Goal: Task Accomplishment & Management: Manage account settings

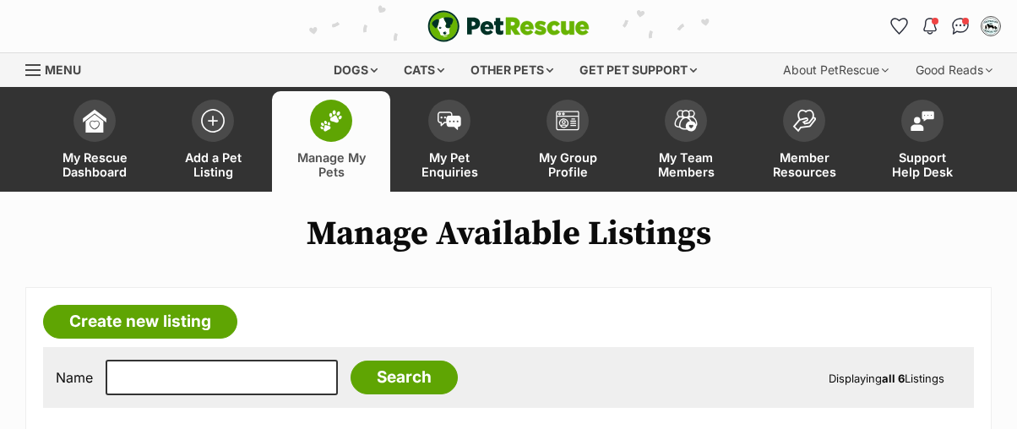
click at [327, 123] on img at bounding box center [331, 121] width 24 height 22
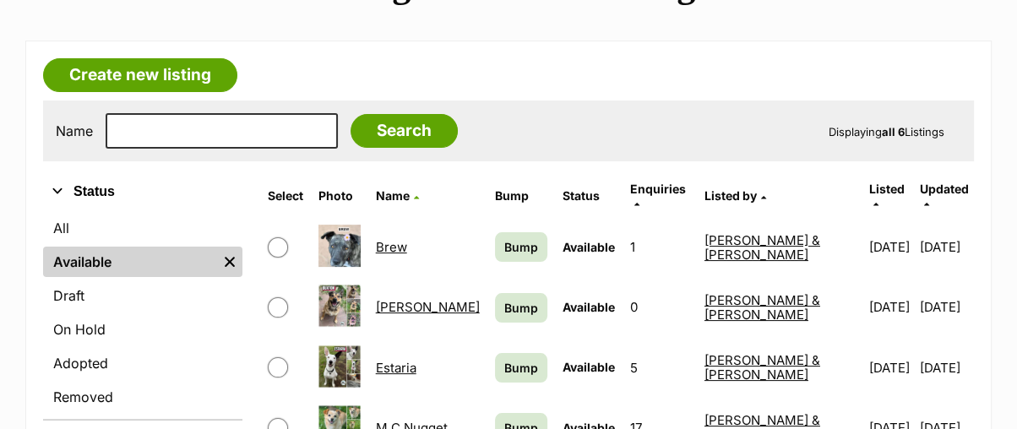
scroll to position [281, 0]
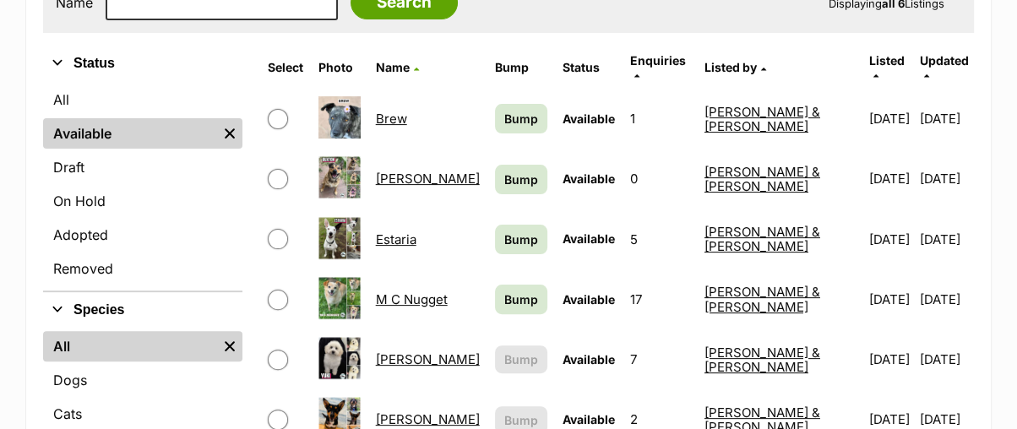
click at [421, 171] on link "Buxton" at bounding box center [428, 179] width 104 height 16
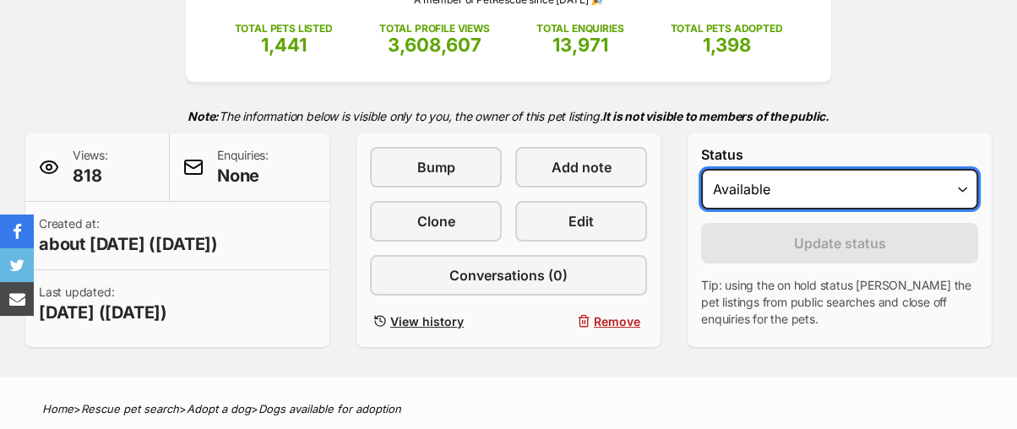
click at [743, 192] on select "Draft Available On hold Adopted" at bounding box center [839, 189] width 277 height 41
select select "rehomed"
click at [701, 169] on select "Draft Available On hold Adopted" at bounding box center [839, 189] width 277 height 41
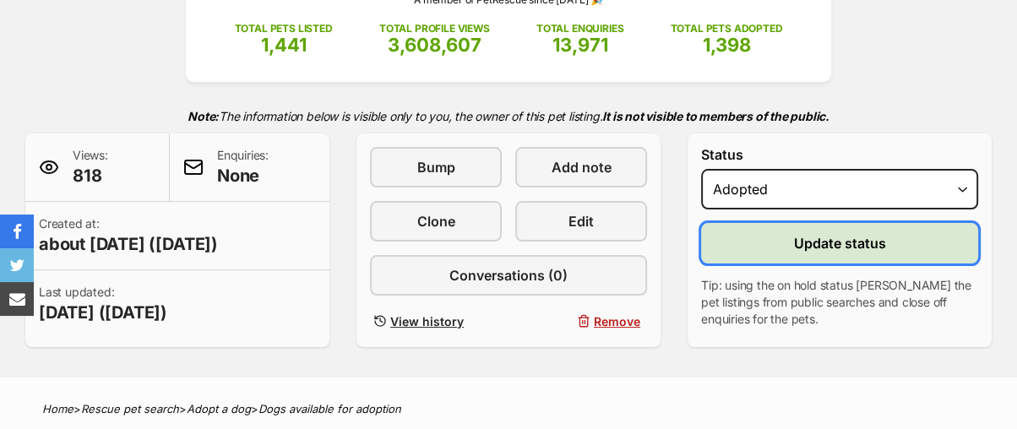
click at [749, 241] on button "Update status" at bounding box center [839, 243] width 277 height 41
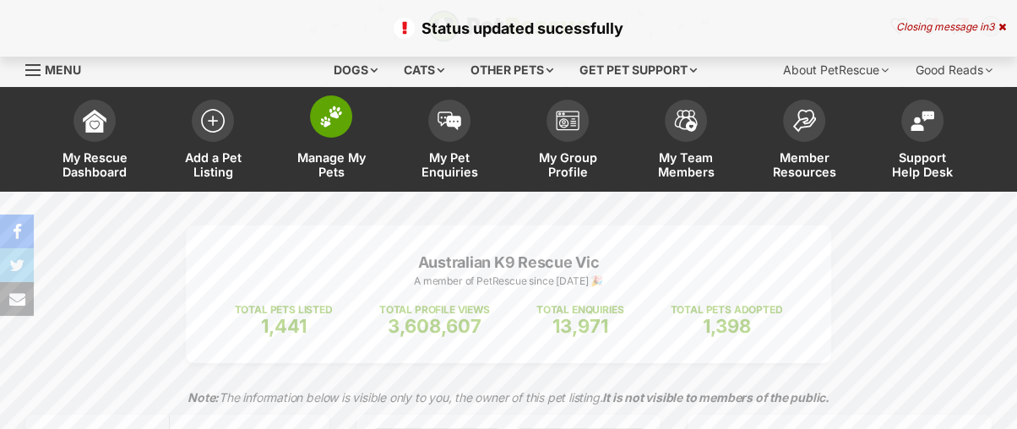
click at [326, 126] on img at bounding box center [331, 117] width 24 height 22
